Goal: Find specific page/section: Find specific page/section

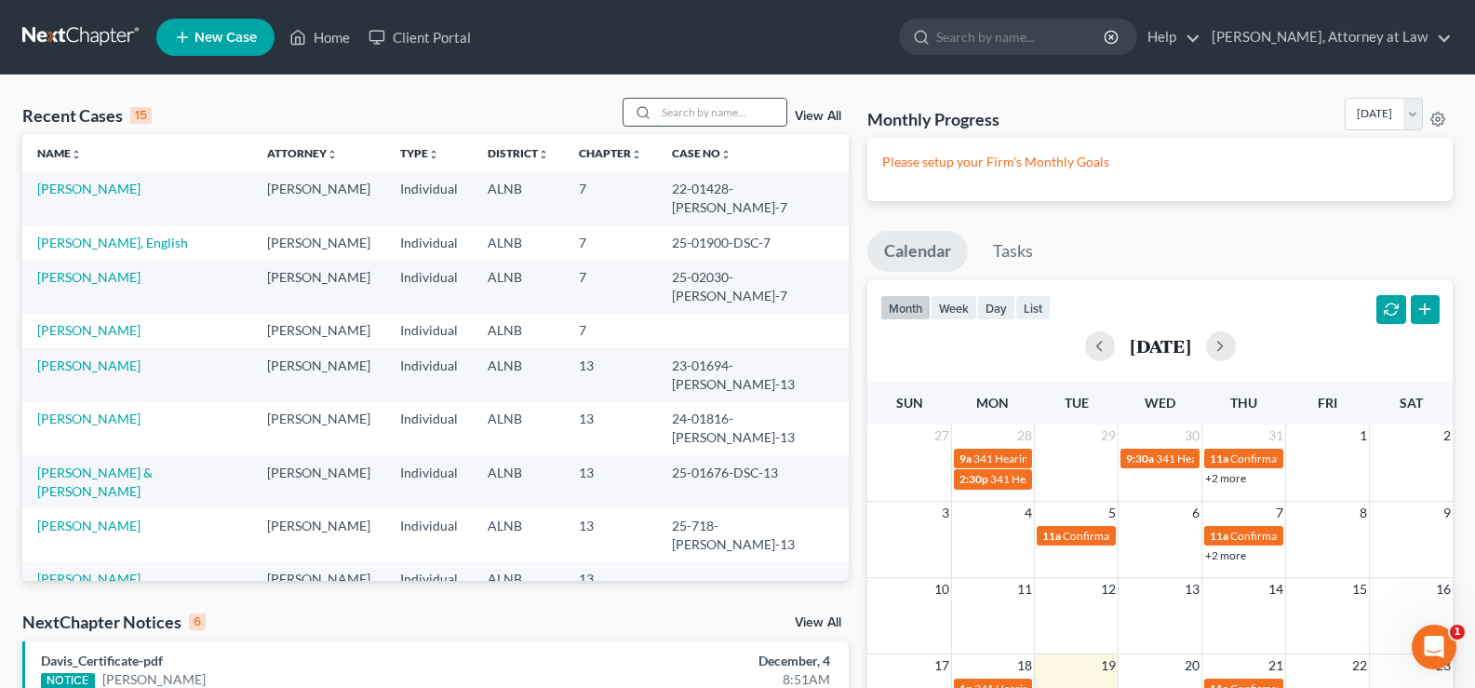
click at [706, 112] on input "search" at bounding box center [721, 112] width 130 height 27
type input "[PERSON_NAME]"
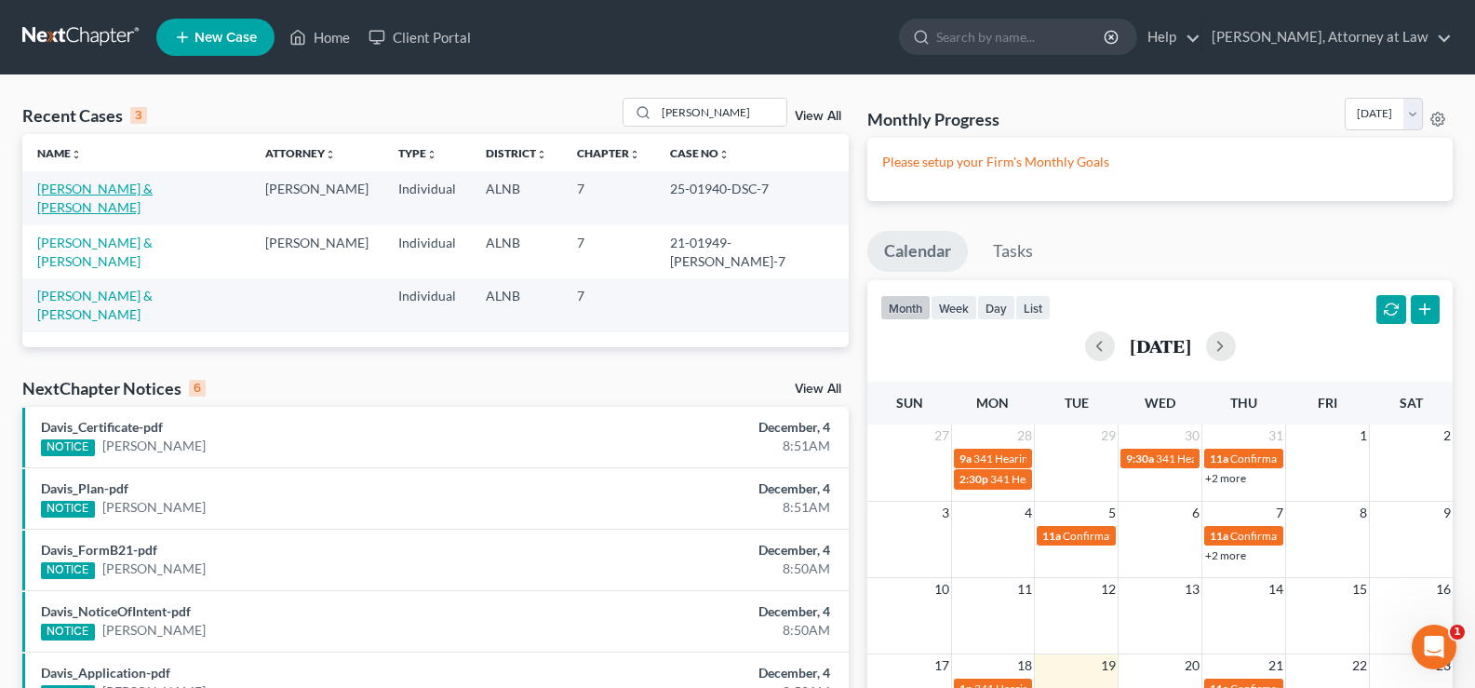
click at [134, 187] on link "[PERSON_NAME] & [PERSON_NAME]" at bounding box center [94, 198] width 115 height 34
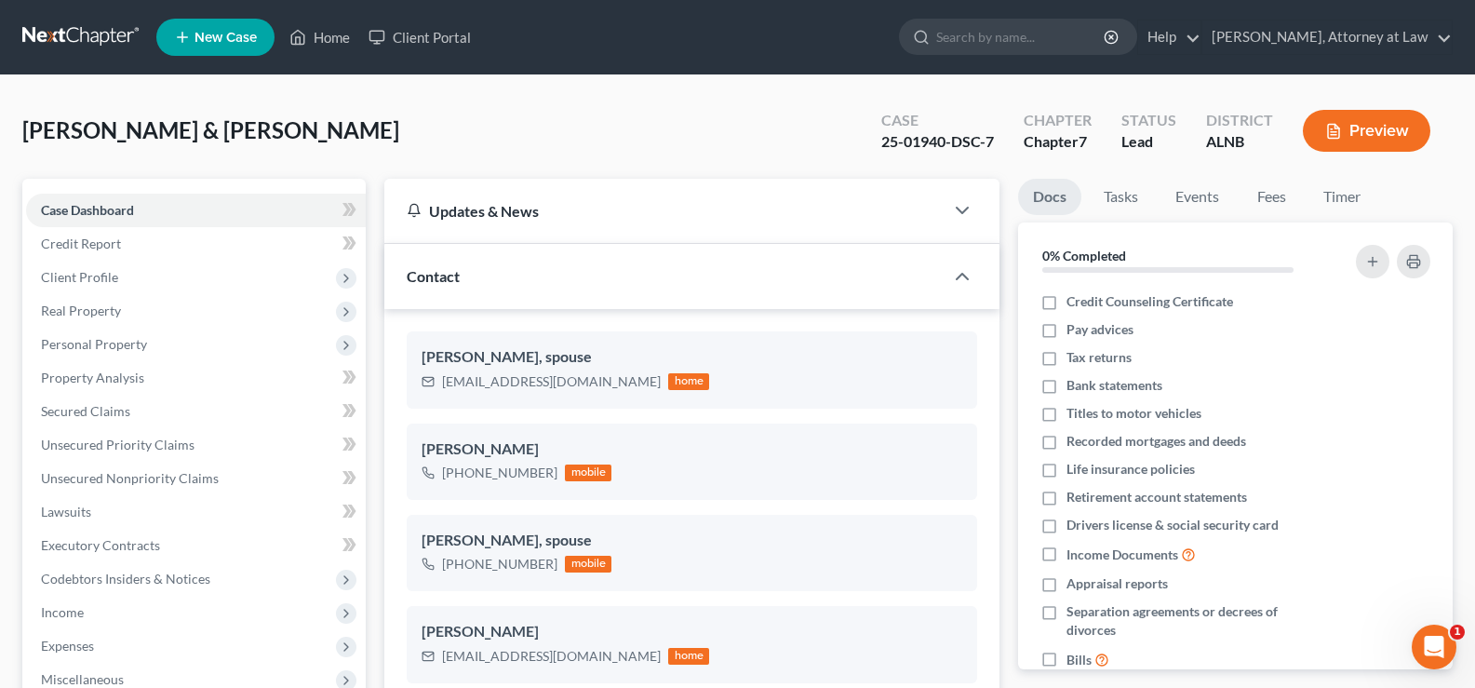
click at [1358, 128] on button "Preview" at bounding box center [1367, 131] width 128 height 42
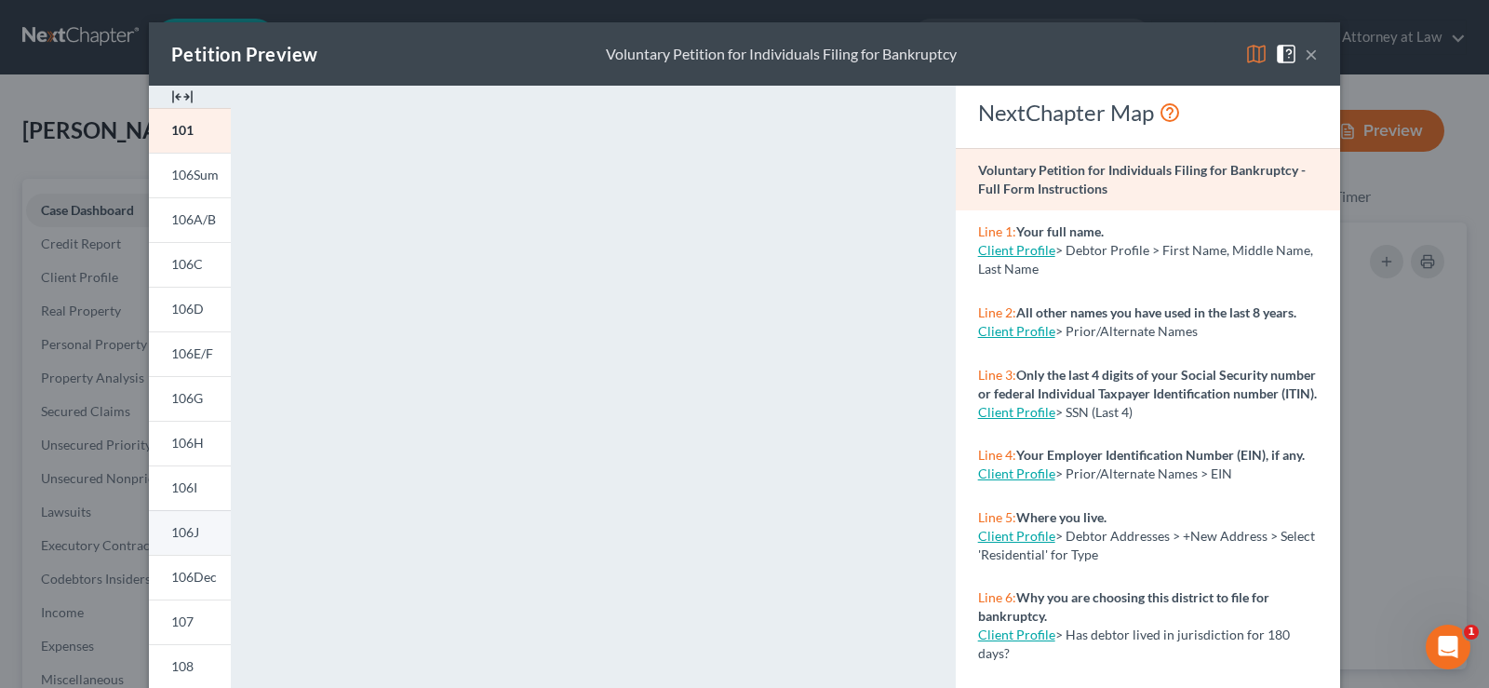
click at [183, 525] on span "106J" at bounding box center [185, 532] width 28 height 16
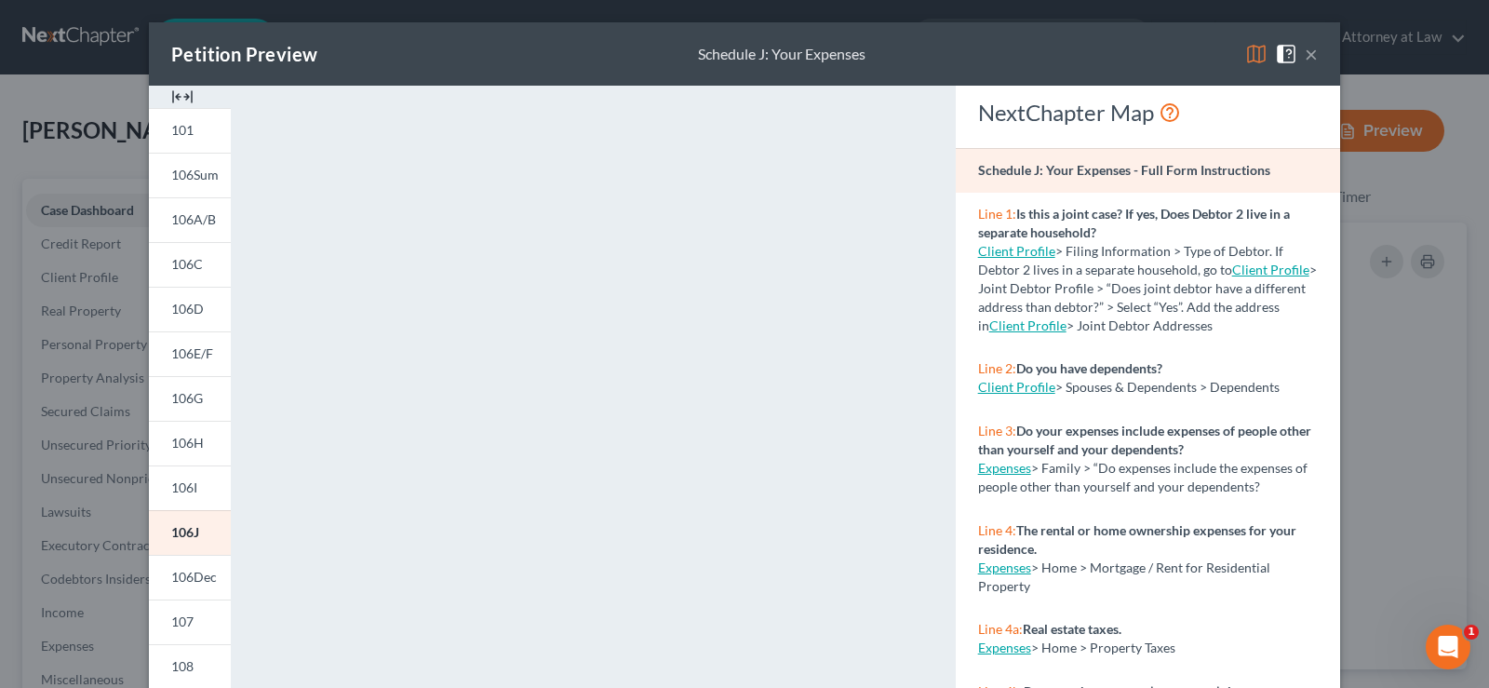
click at [1312, 53] on div "Petition Preview Schedule J: Your Expenses ×" at bounding box center [744, 53] width 1191 height 63
click at [1305, 56] on button "×" at bounding box center [1311, 54] width 13 height 22
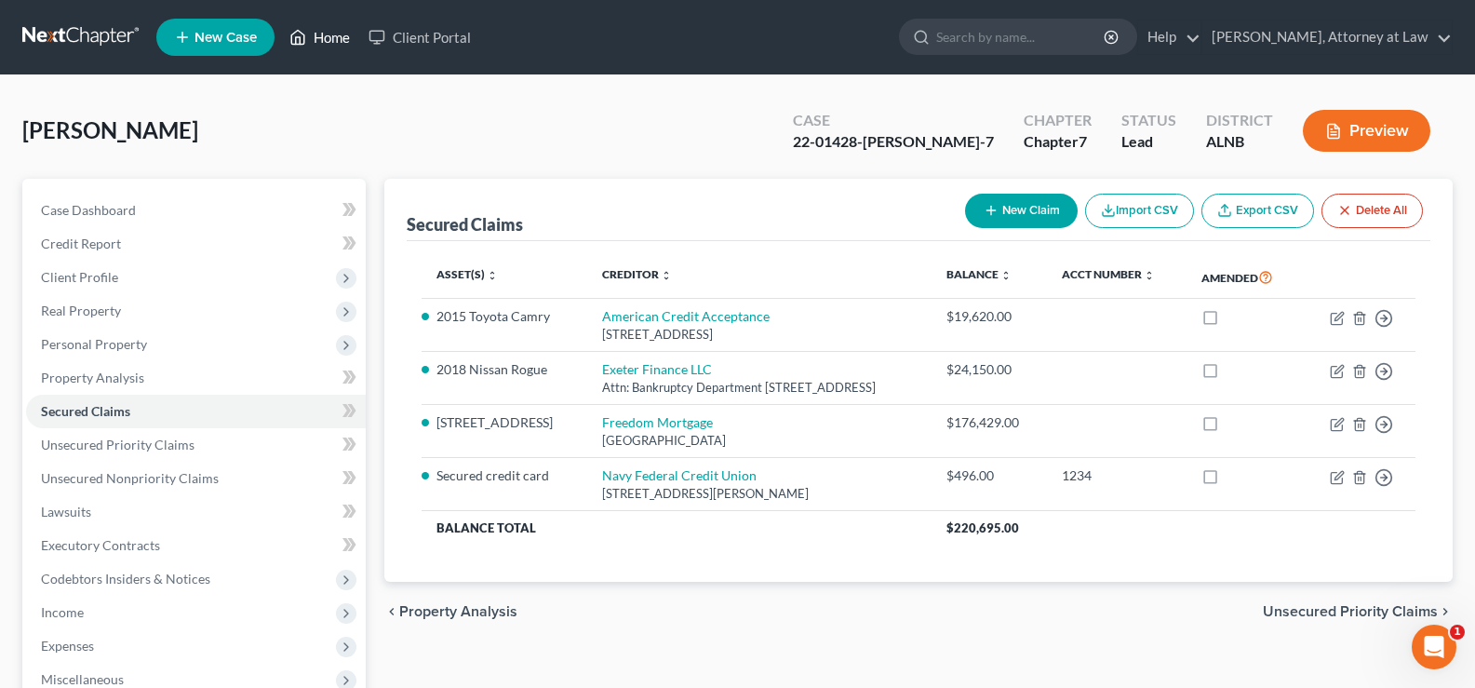
click at [338, 35] on link "Home" at bounding box center [319, 37] width 79 height 34
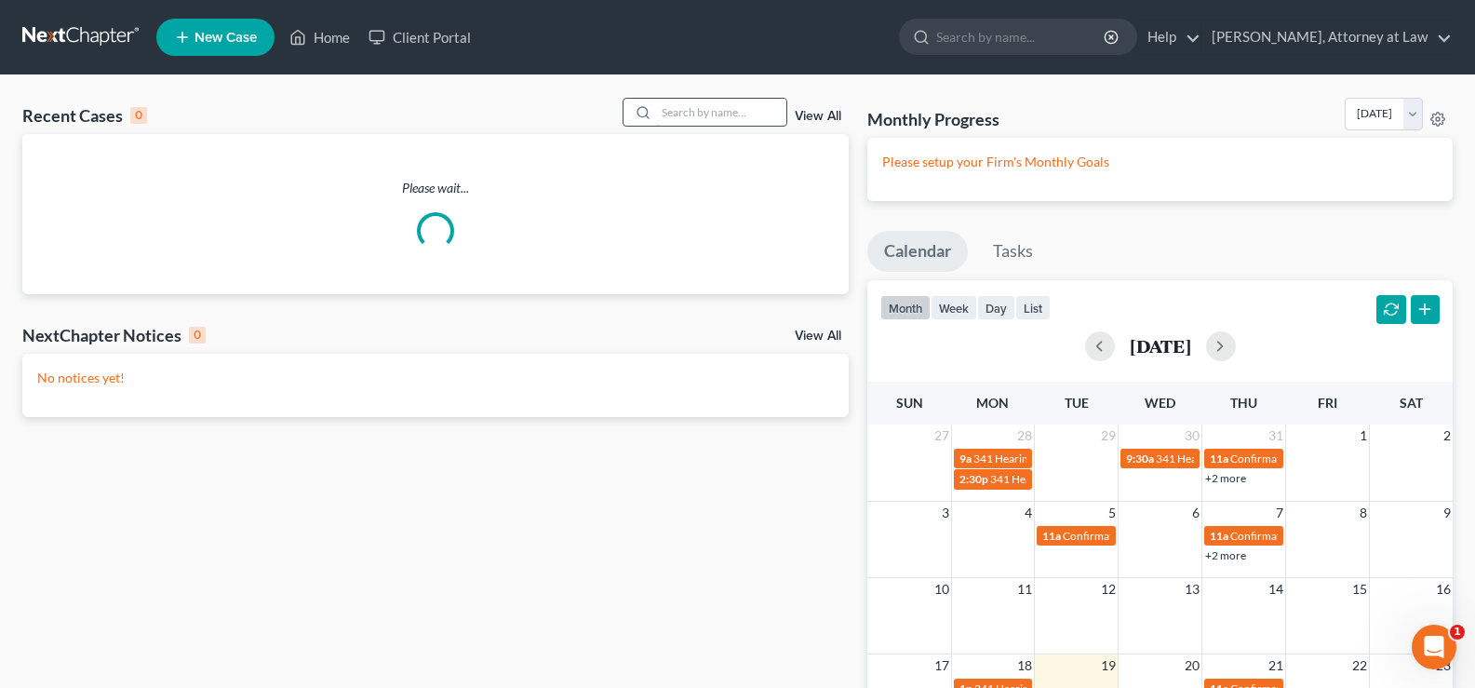
click at [690, 102] on input "search" at bounding box center [721, 112] width 130 height 27
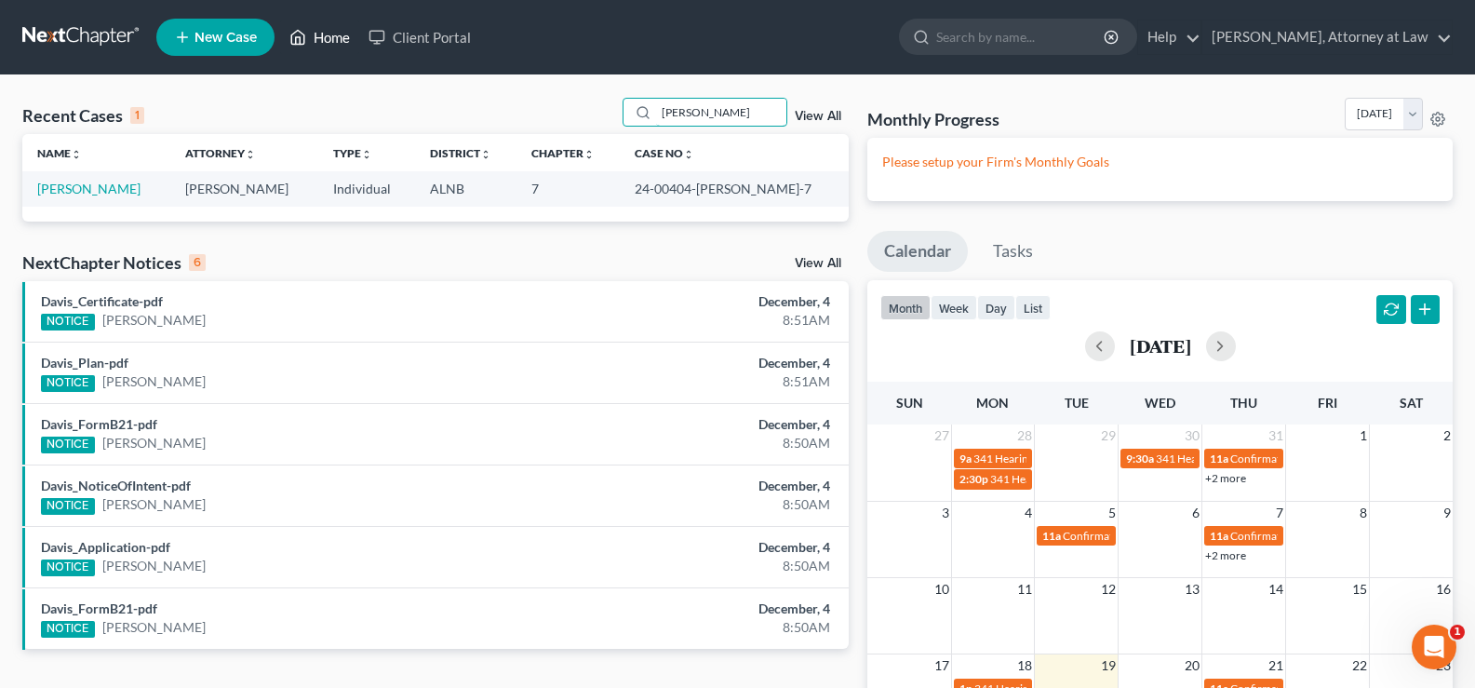
drag, startPoint x: 650, startPoint y: 115, endPoint x: 324, endPoint y: 34, distance: 335.9
click at [469, 75] on div "Recent Cases 1 [PERSON_NAME] View All Name unfold_more expand_more expand_less …" at bounding box center [737, 506] width 1475 height 862
type input "[PERSON_NAME]"
